Goal: Complete application form

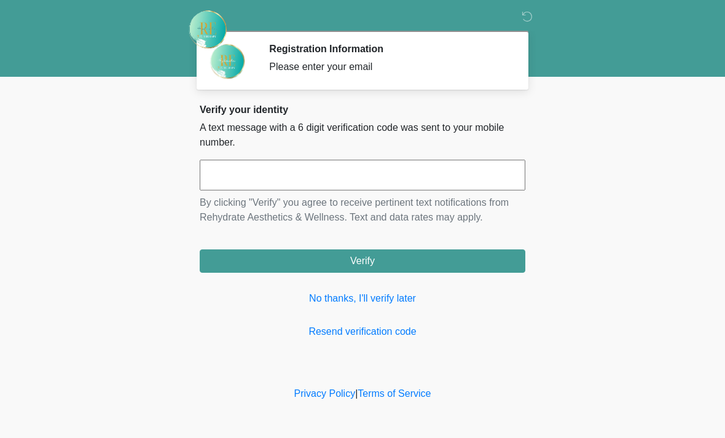
click at [410, 177] on input "text" at bounding box center [363, 175] width 326 height 31
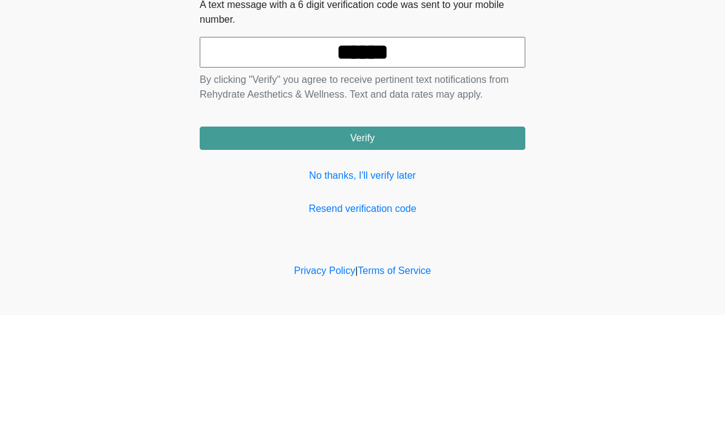
type input "******"
click at [468, 249] on button "Verify" at bounding box center [363, 260] width 326 height 23
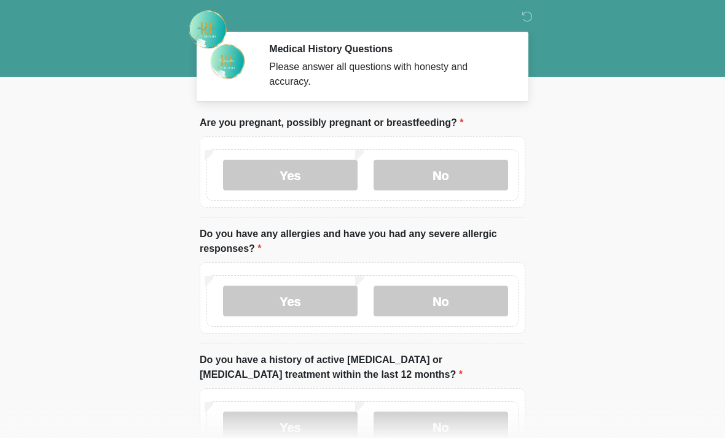
click at [470, 177] on label "No" at bounding box center [441, 175] width 135 height 31
click at [464, 313] on label "No" at bounding box center [441, 301] width 135 height 31
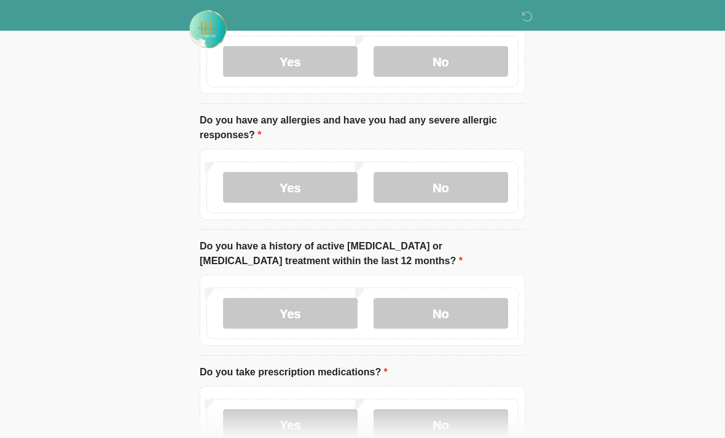
scroll to position [114, 0]
click at [477, 316] on label "No" at bounding box center [441, 313] width 135 height 31
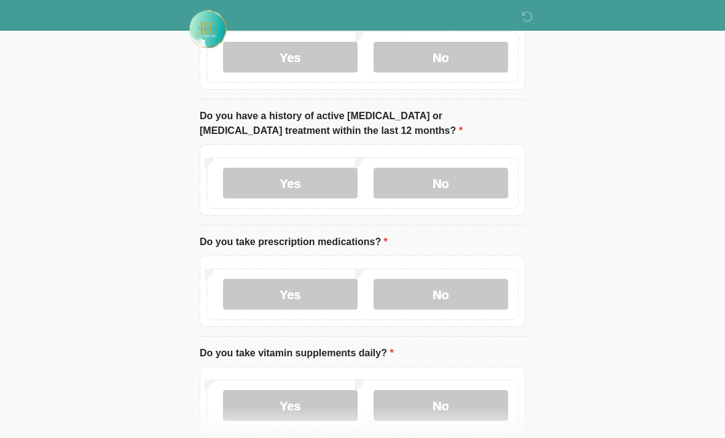
scroll to position [244, 0]
click at [301, 296] on label "Yes" at bounding box center [290, 294] width 135 height 31
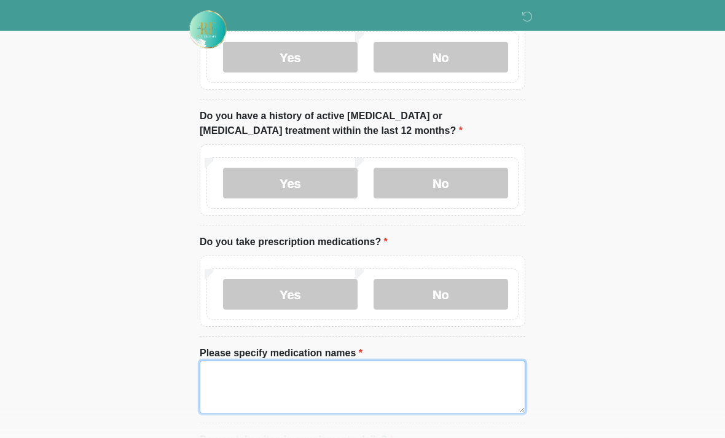
click at [460, 390] on textarea "Please specify medication names" at bounding box center [363, 387] width 326 height 53
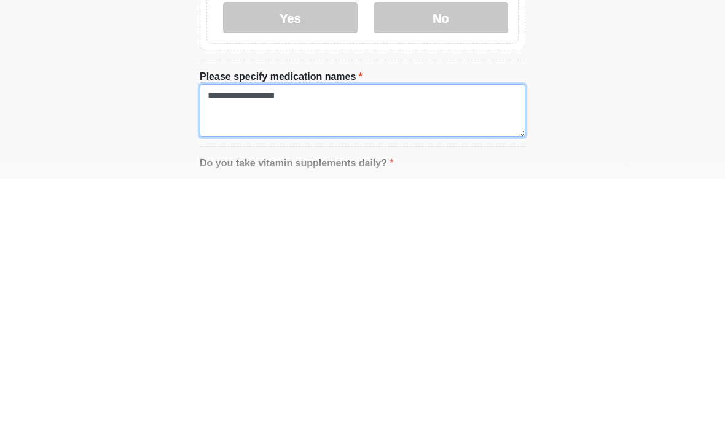
type textarea "**********"
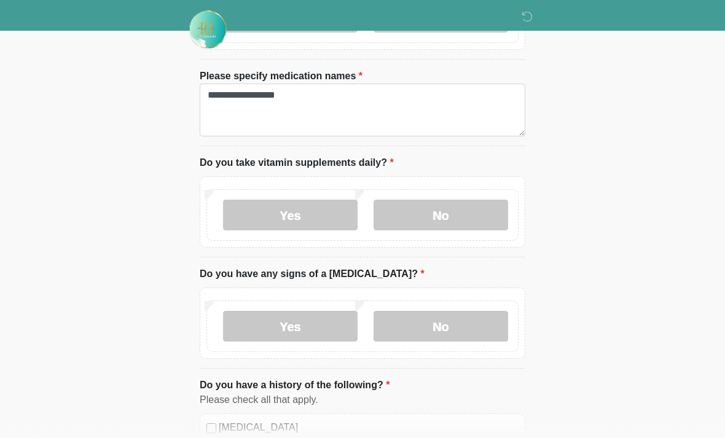
click at [419, 217] on label "No" at bounding box center [441, 215] width 135 height 31
click at [419, 325] on label "No" at bounding box center [441, 326] width 135 height 31
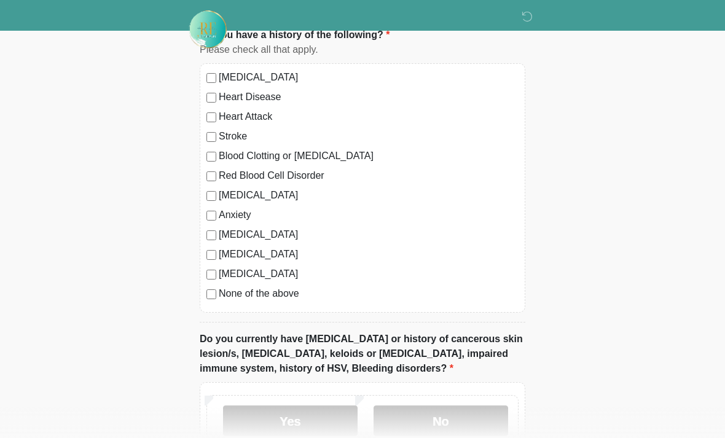
scroll to position [871, 0]
click at [299, 82] on label "[MEDICAL_DATA]" at bounding box center [369, 77] width 300 height 15
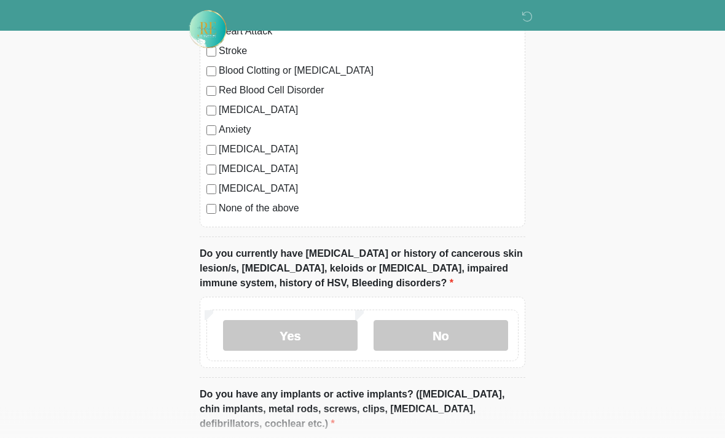
scroll to position [957, 0]
click at [408, 337] on label "No" at bounding box center [441, 335] width 135 height 31
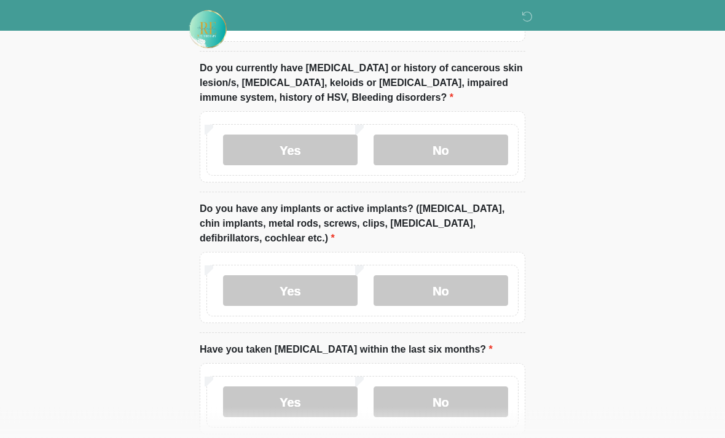
scroll to position [1153, 0]
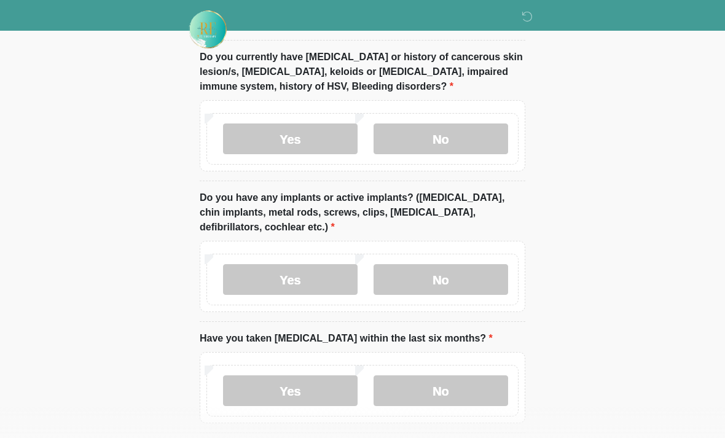
click at [445, 278] on label "No" at bounding box center [441, 279] width 135 height 31
click at [455, 387] on label "No" at bounding box center [441, 390] width 135 height 31
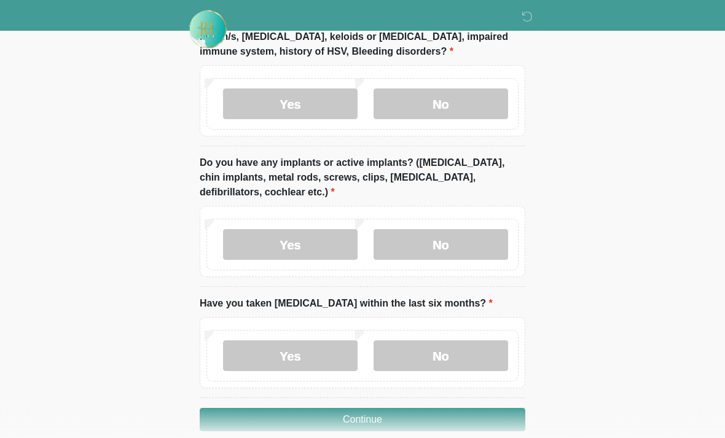
scroll to position [1206, 0]
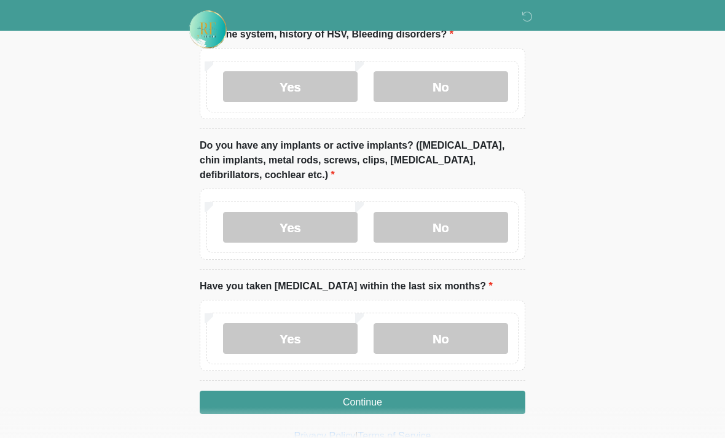
click at [460, 398] on button "Continue" at bounding box center [363, 402] width 326 height 23
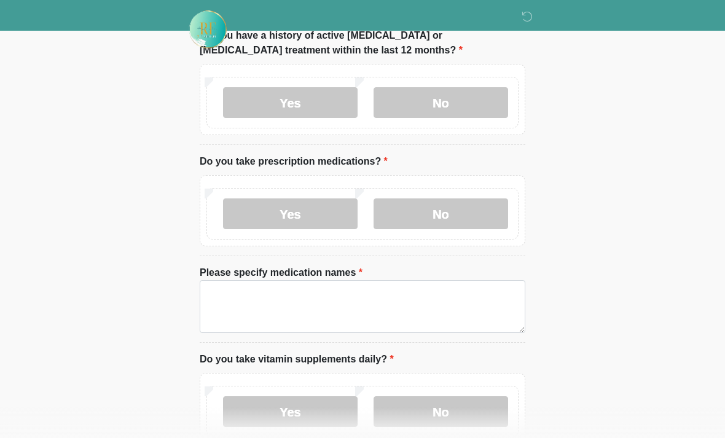
scroll to position [0, 0]
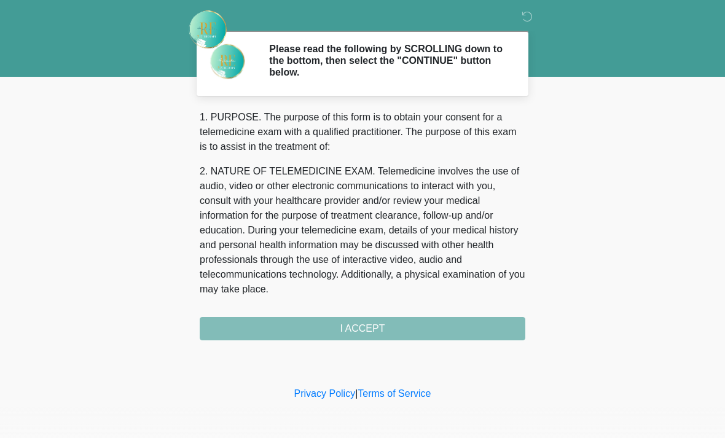
click at [465, 332] on div "1. PURPOSE. The purpose of this form is to obtain your consent for a telemedici…" at bounding box center [363, 225] width 326 height 230
click at [463, 326] on div "1. PURPOSE. The purpose of this form is to obtain your consent for a telemedici…" at bounding box center [363, 225] width 326 height 230
click at [372, 333] on div "1. PURPOSE. The purpose of this form is to obtain your consent for a telemedici…" at bounding box center [363, 225] width 326 height 230
click at [376, 322] on div "1. PURPOSE. The purpose of this form is to obtain your consent for a telemedici…" at bounding box center [363, 225] width 326 height 230
click at [375, 329] on div "1. PURPOSE. The purpose of this form is to obtain your consent for a telemedici…" at bounding box center [363, 225] width 326 height 230
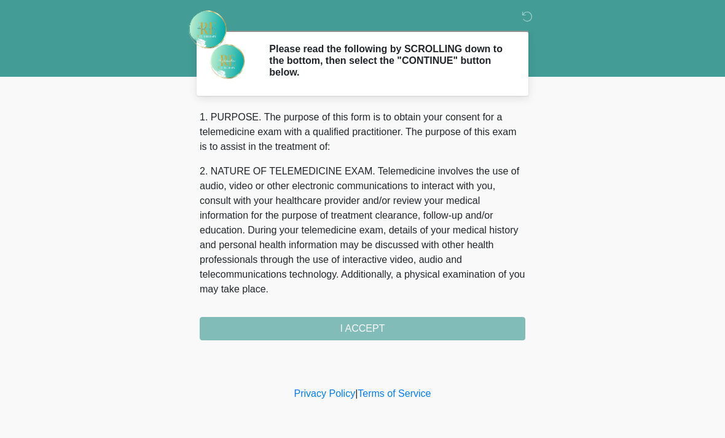
click at [364, 329] on div "1. PURPOSE. The purpose of this form is to obtain your consent for a telemedici…" at bounding box center [363, 225] width 326 height 230
click at [363, 328] on div "1. PURPOSE. The purpose of this form is to obtain your consent for a telemedici…" at bounding box center [363, 225] width 326 height 230
click at [366, 334] on div "1. PURPOSE. The purpose of this form is to obtain your consent for a telemedici…" at bounding box center [363, 225] width 326 height 230
click at [370, 321] on div "1. PURPOSE. The purpose of this form is to obtain your consent for a telemedici…" at bounding box center [363, 225] width 326 height 230
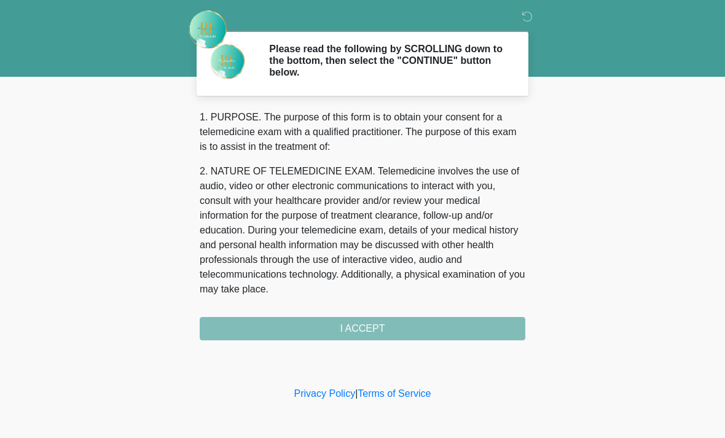
click at [370, 321] on div "1. PURPOSE. The purpose of this form is to obtain your consent for a telemedici…" at bounding box center [363, 225] width 326 height 230
click at [369, 326] on div "1. PURPOSE. The purpose of this form is to obtain your consent for a telemedici…" at bounding box center [363, 225] width 326 height 230
click at [372, 325] on div "1. PURPOSE. The purpose of this form is to obtain your consent for a telemedici…" at bounding box center [363, 225] width 326 height 230
click at [372, 324] on div "1. PURPOSE. The purpose of this form is to obtain your consent for a telemedici…" at bounding box center [363, 225] width 326 height 230
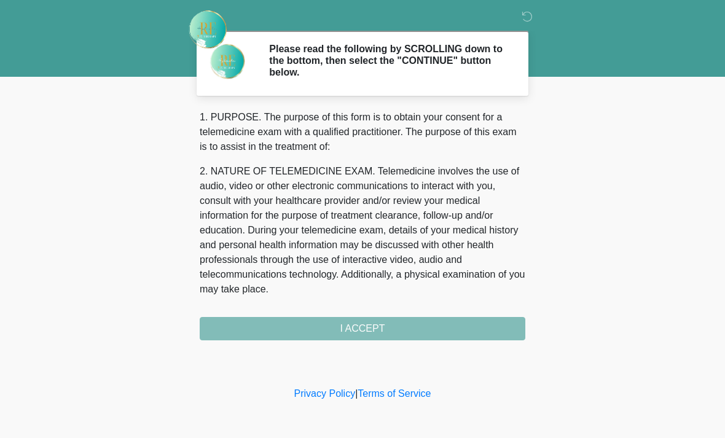
click at [371, 322] on div "1. PURPOSE. The purpose of this form is to obtain your consent for a telemedici…" at bounding box center [363, 225] width 326 height 230
click at [371, 321] on div "1. PURPOSE. The purpose of this form is to obtain your consent for a telemedici…" at bounding box center [363, 225] width 326 height 230
click at [382, 324] on div "1. PURPOSE. The purpose of this form is to obtain your consent for a telemedici…" at bounding box center [363, 225] width 326 height 230
click at [367, 313] on div "1. PURPOSE. The purpose of this form is to obtain your consent for a telemedici…" at bounding box center [363, 225] width 326 height 230
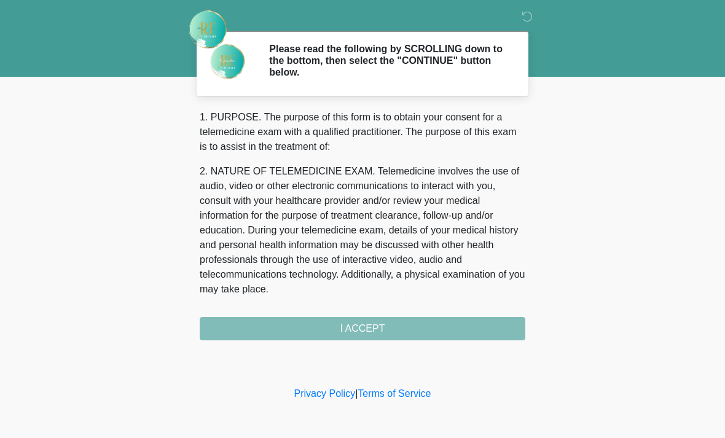
click at [367, 312] on div "1. PURPOSE. The purpose of this form is to obtain your consent for a telemedici…" at bounding box center [363, 225] width 326 height 230
click at [367, 324] on div "1. PURPOSE. The purpose of this form is to obtain your consent for a telemedici…" at bounding box center [363, 225] width 326 height 230
click at [374, 320] on div "1. PURPOSE. The purpose of this form is to obtain your consent for a telemedici…" at bounding box center [363, 225] width 326 height 230
click at [373, 320] on div "1. PURPOSE. The purpose of this form is to obtain your consent for a telemedici…" at bounding box center [363, 225] width 326 height 230
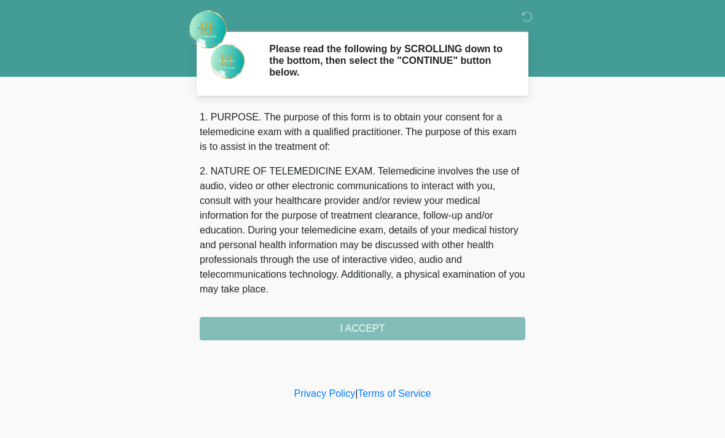
click at [383, 312] on div "1. PURPOSE. The purpose of this form is to obtain your consent for a telemedici…" at bounding box center [363, 225] width 326 height 230
click at [382, 311] on div "1. PURPOSE. The purpose of this form is to obtain your consent for a telemedici…" at bounding box center [363, 225] width 326 height 230
click at [371, 306] on div "1. PURPOSE. The purpose of this form is to obtain your consent for a telemedici…" at bounding box center [363, 225] width 326 height 230
click at [374, 328] on div "1. PURPOSE. The purpose of this form is to obtain your consent for a telemedici…" at bounding box center [363, 225] width 326 height 230
click at [373, 328] on div "1. PURPOSE. The purpose of this form is to obtain your consent for a telemedici…" at bounding box center [363, 225] width 326 height 230
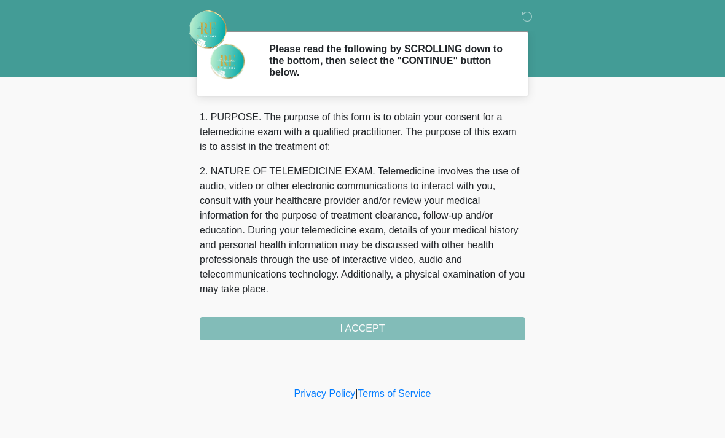
click at [374, 325] on div "1. PURPOSE. The purpose of this form is to obtain your consent for a telemedici…" at bounding box center [363, 225] width 326 height 230
click at [373, 320] on div "1. PURPOSE. The purpose of this form is to obtain your consent for a telemedici…" at bounding box center [363, 225] width 326 height 230
click at [372, 320] on div "1. PURPOSE. The purpose of this form is to obtain your consent for a telemedici…" at bounding box center [363, 225] width 326 height 230
click at [372, 318] on div "1. PURPOSE. The purpose of this form is to obtain your consent for a telemedici…" at bounding box center [363, 225] width 326 height 230
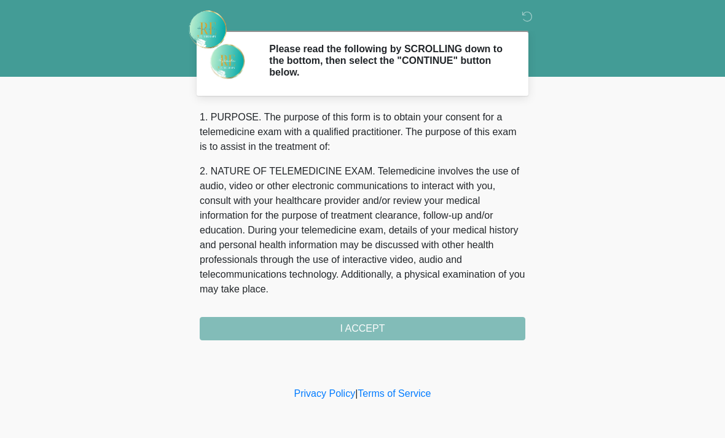
click at [369, 329] on div "1. PURPOSE. The purpose of this form is to obtain your consent for a telemedici…" at bounding box center [363, 225] width 326 height 230
click at [364, 326] on div "1. PURPOSE. The purpose of this form is to obtain your consent for a telemedici…" at bounding box center [363, 225] width 326 height 230
click at [359, 328] on div "1. PURPOSE. The purpose of this form is to obtain your consent for a telemedici…" at bounding box center [363, 225] width 326 height 230
click at [436, 327] on div "1. PURPOSE. The purpose of this form is to obtain your consent for a telemedici…" at bounding box center [363, 225] width 326 height 230
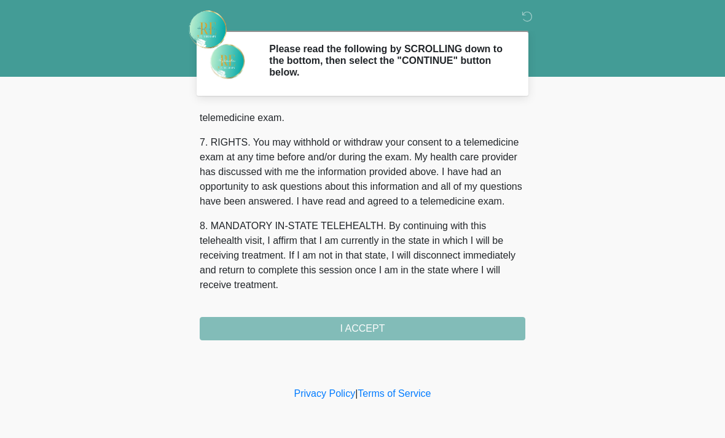
scroll to position [535, 0]
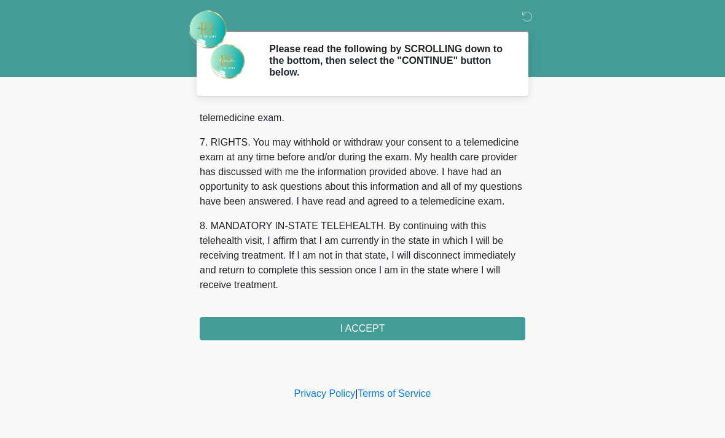
click at [390, 328] on button "I ACCEPT" at bounding box center [363, 328] width 326 height 23
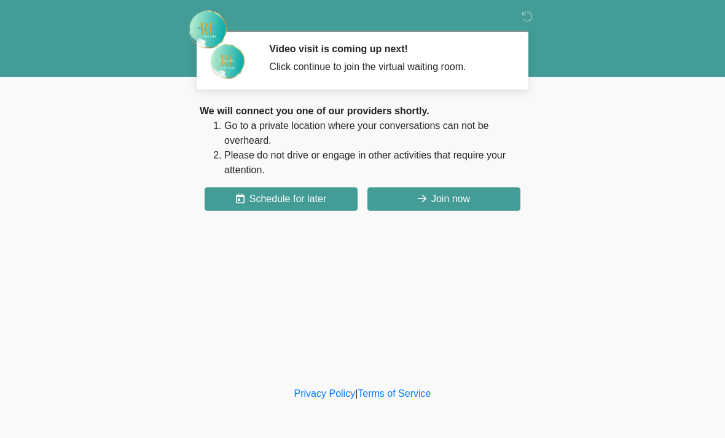
click at [473, 209] on button "Join now" at bounding box center [443, 198] width 153 height 23
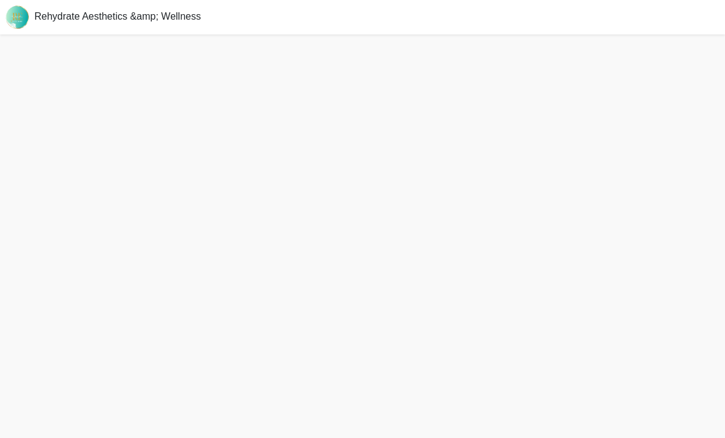
scroll to position [4, 0]
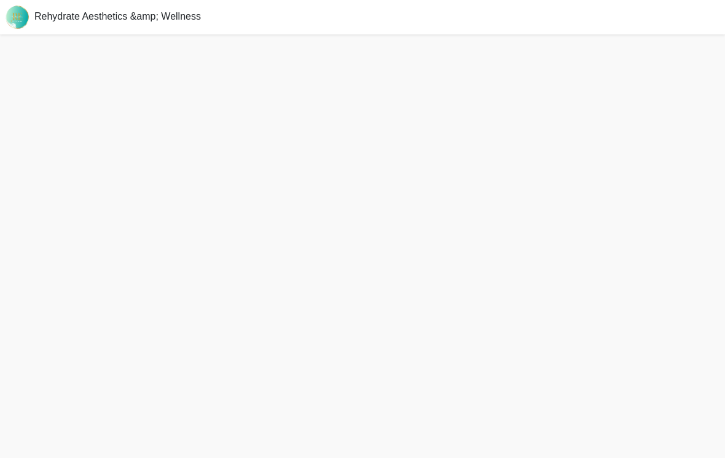
scroll to position [19, 0]
